Goal: Information Seeking & Learning: Learn about a topic

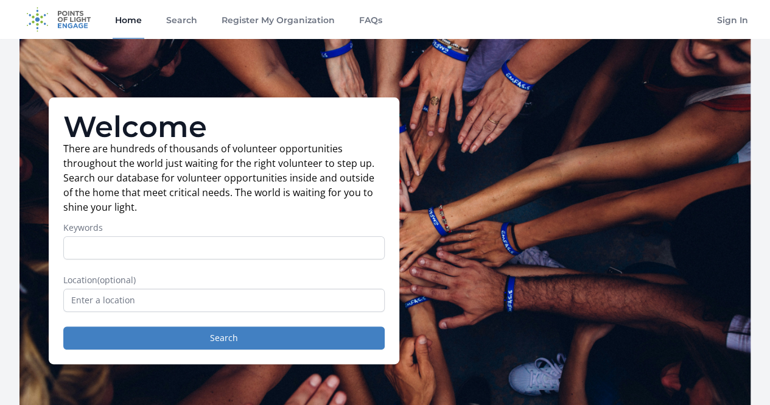
click at [167, 258] on input "Keywords" at bounding box center [224, 247] width 322 height 23
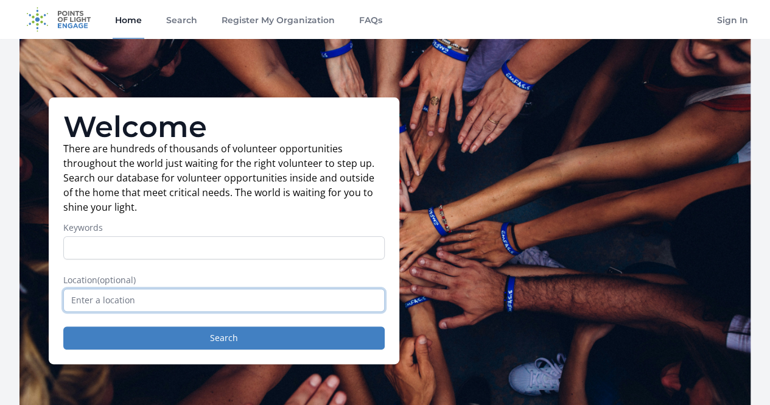
click at [159, 309] on input "text" at bounding box center [224, 300] width 322 height 23
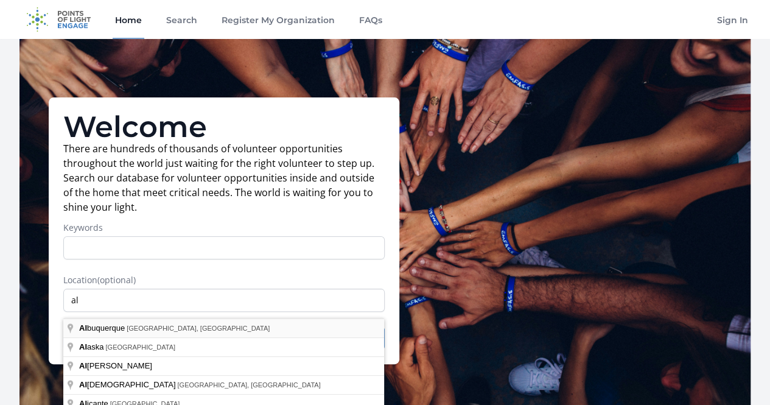
type input "Albuquerque, NM, USA"
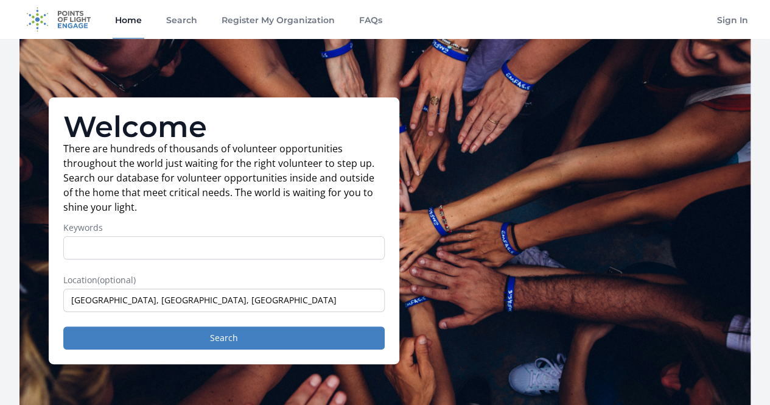
click at [178, 267] on form "Keywords Location (optional) Albuquerque, NM, USA Search" at bounding box center [224, 286] width 322 height 128
click at [173, 241] on div "Keywords" at bounding box center [224, 241] width 322 height 38
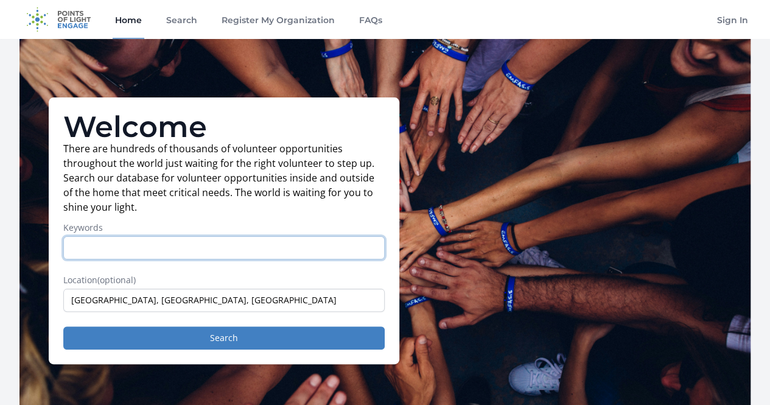
click at [171, 255] on input "Keywords" at bounding box center [224, 247] width 322 height 23
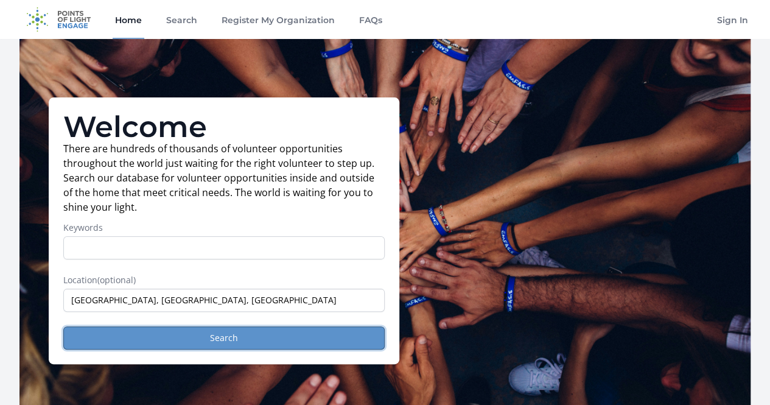
click at [202, 345] on button "Search" at bounding box center [224, 337] width 322 height 23
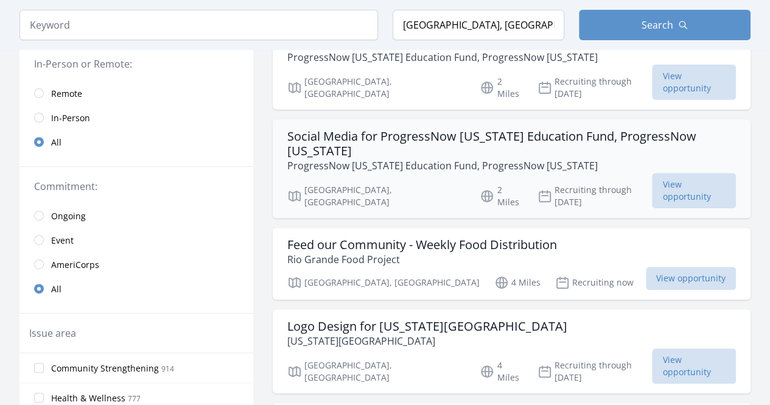
scroll to position [169, 0]
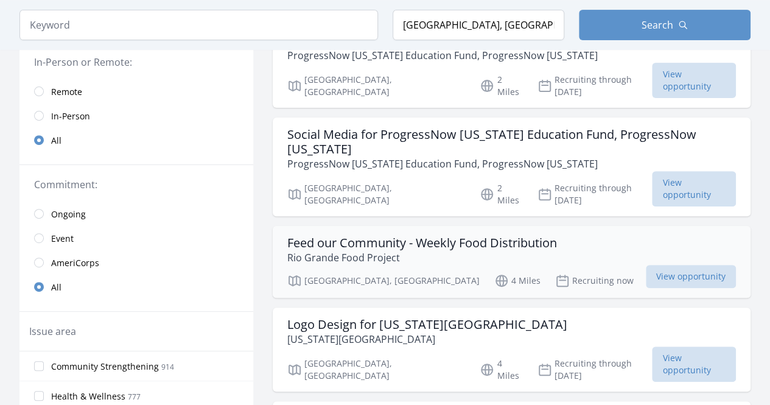
click at [509, 236] on h3 "Feed our Community - Weekly Food Distribution" at bounding box center [422, 243] width 270 height 15
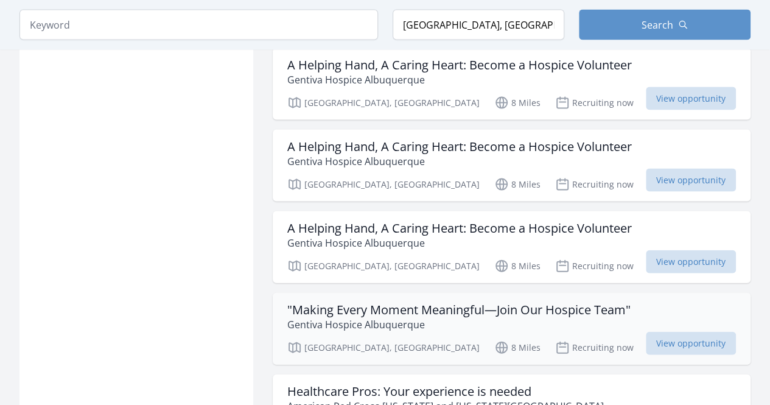
scroll to position [1216, 0]
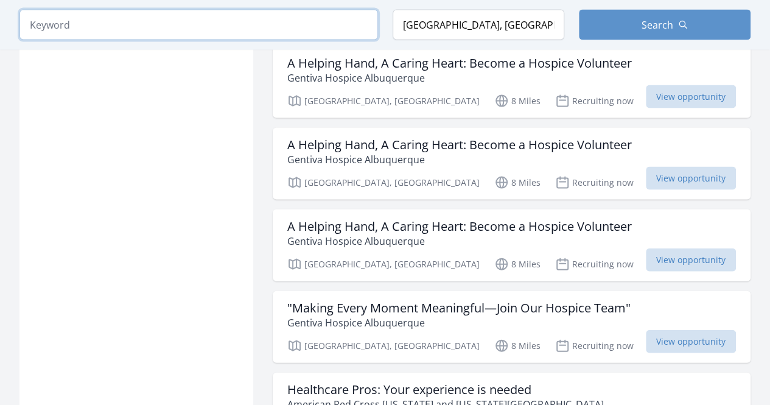
click at [48, 17] on input "search" at bounding box center [198, 25] width 359 height 30
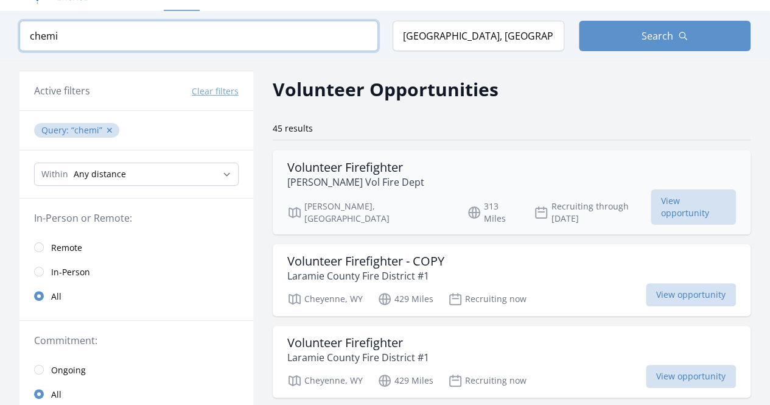
scroll to position [25, 0]
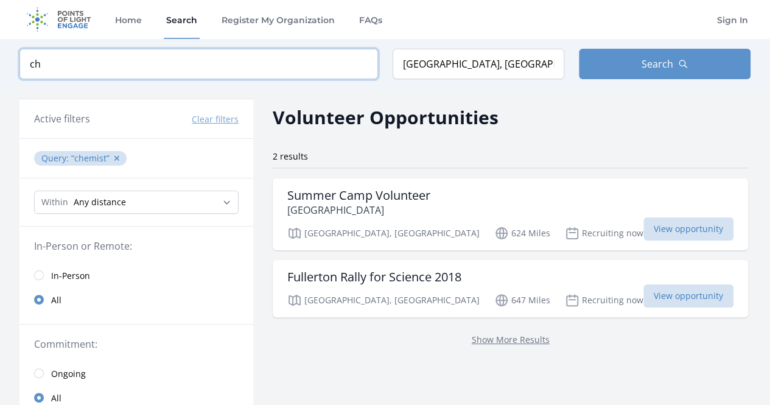
type input "c"
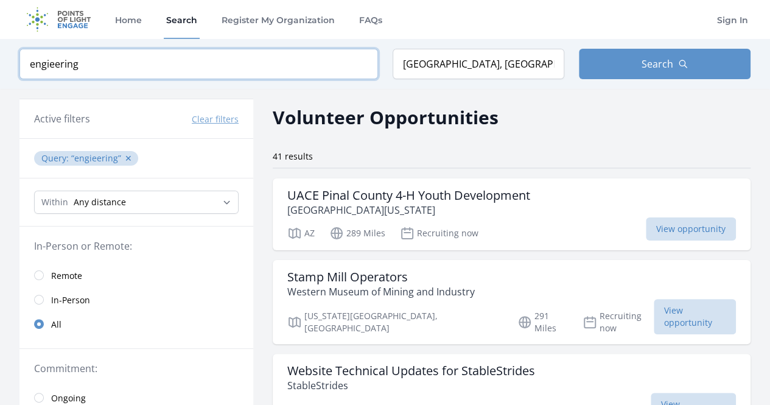
type input "engieering"
click at [188, 203] on select "Any distance , 5 Miles , 20 Miles , 50 Miles , 100 Miles" at bounding box center [136, 202] width 205 height 23
select select "32186"
click at [34, 191] on select "Any distance , 5 Miles , 20 Miles , 50 Miles , 100 Miles" at bounding box center [136, 202] width 205 height 23
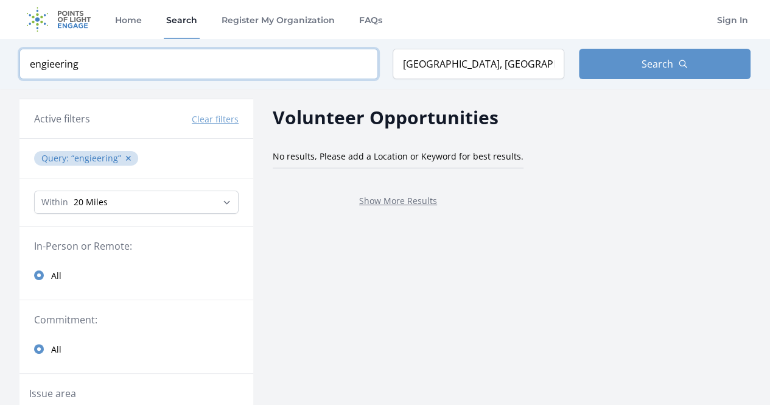
click at [99, 71] on input "engieering" at bounding box center [198, 64] width 359 height 30
type input "e"
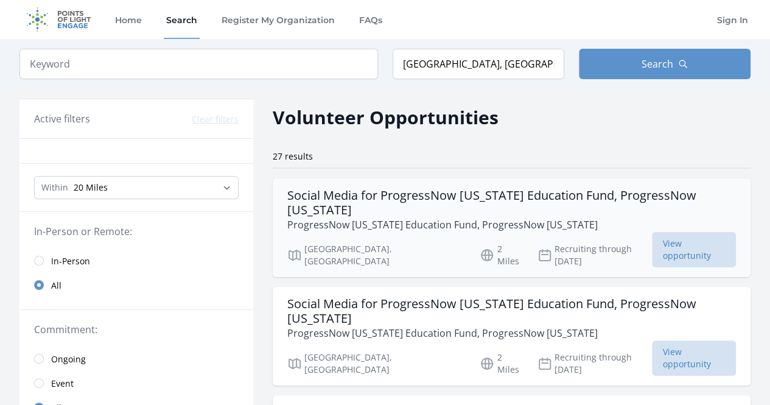
click at [427, 197] on h3 "Social Media for ProgressNow New Mexico Education Fund, ProgressNow New Mexico" at bounding box center [511, 202] width 449 height 29
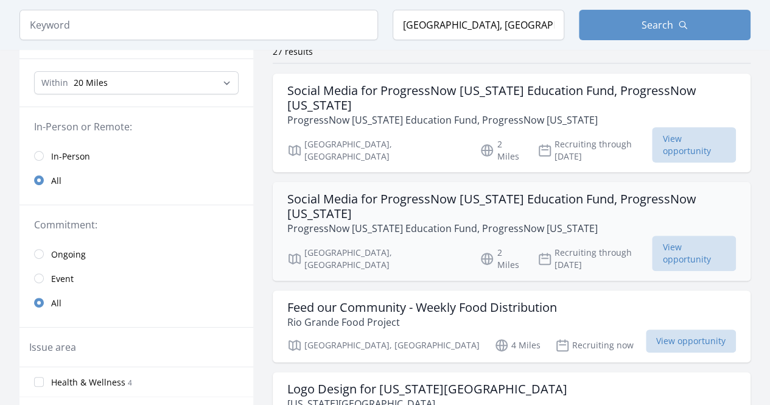
scroll to position [106, 0]
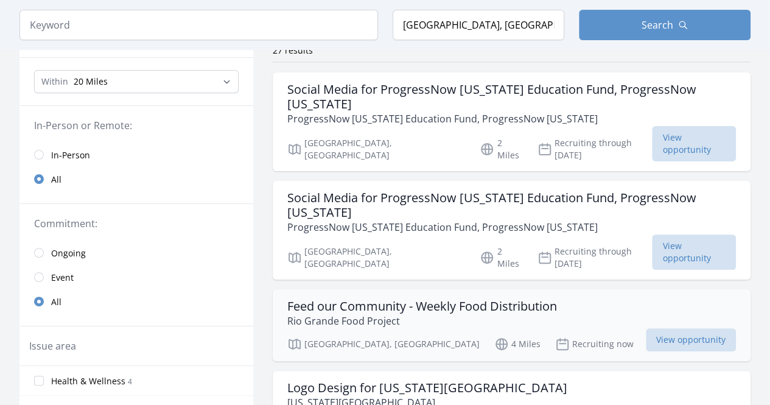
click at [479, 299] on h3 "Feed our Community - Weekly Food Distribution" at bounding box center [422, 306] width 270 height 15
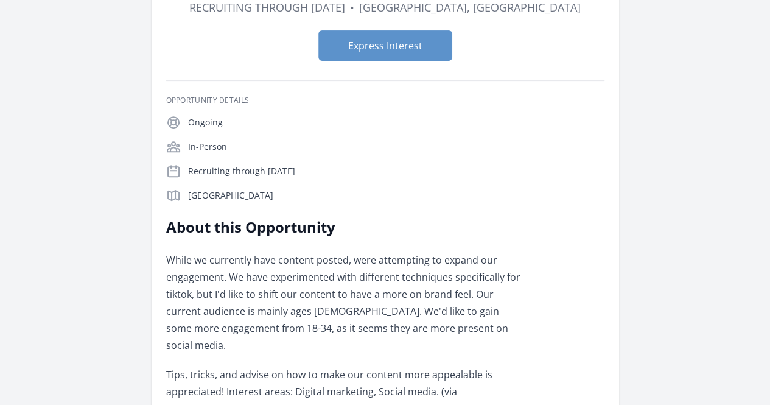
scroll to position [189, 0]
